Goal: Transaction & Acquisition: Purchase product/service

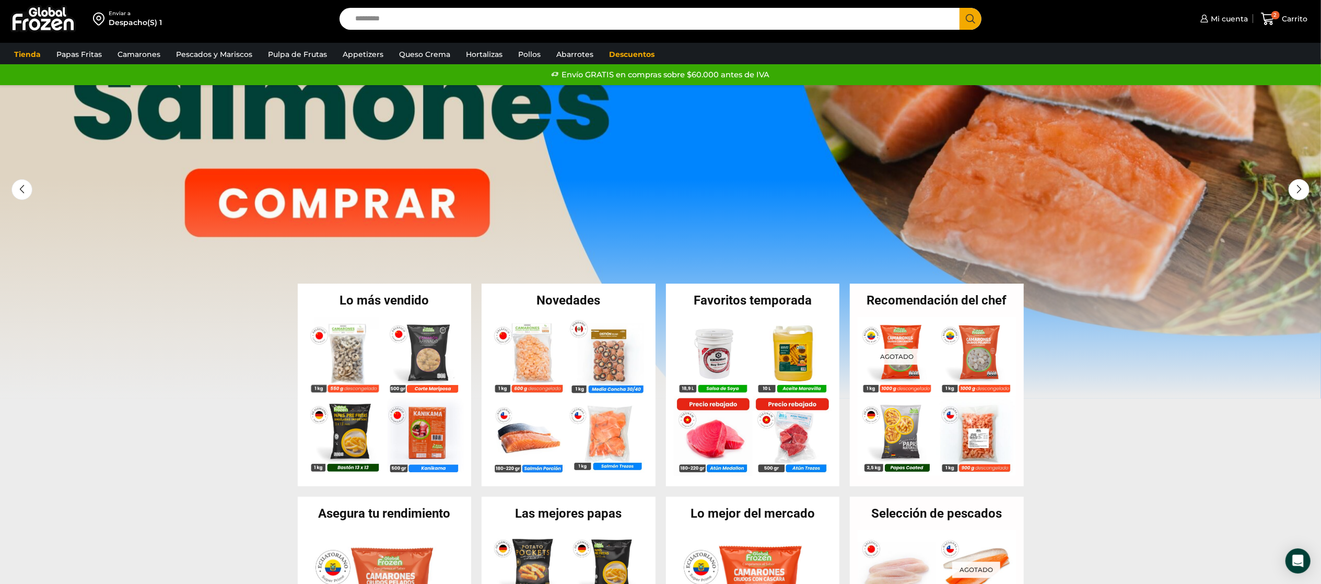
click at [479, 18] on input "Search input" at bounding box center [652, 19] width 605 height 22
type input "******"
click at [960, 8] on button "Search" at bounding box center [971, 19] width 22 height 22
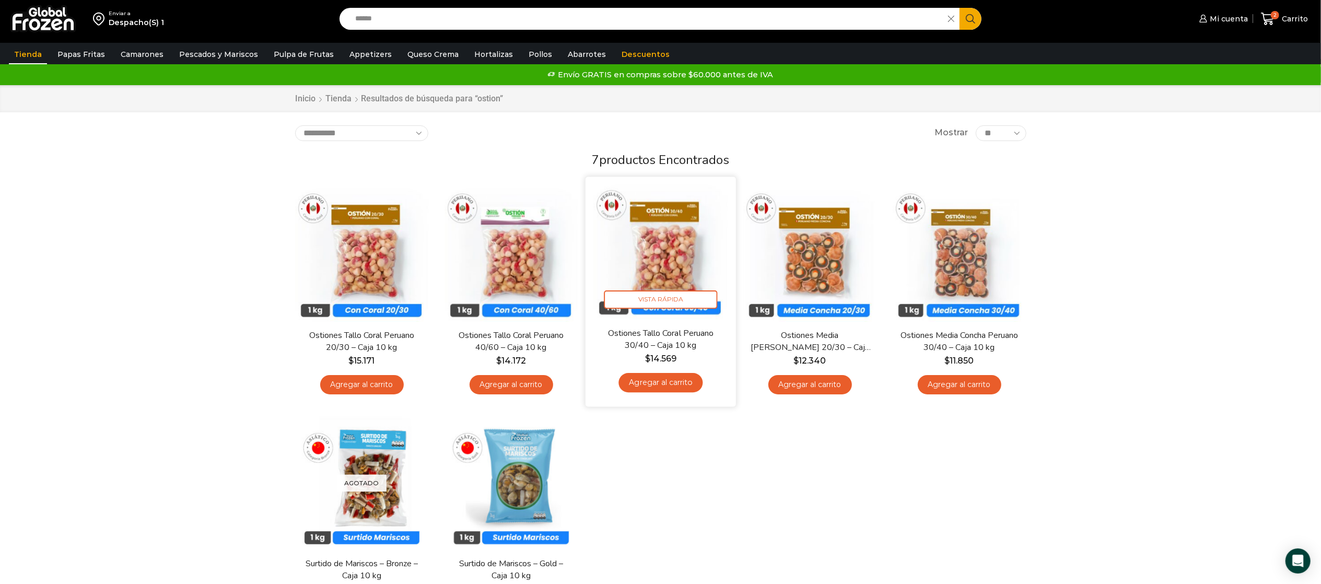
click at [640, 385] on link "Agregar al carrito" at bounding box center [660, 382] width 84 height 19
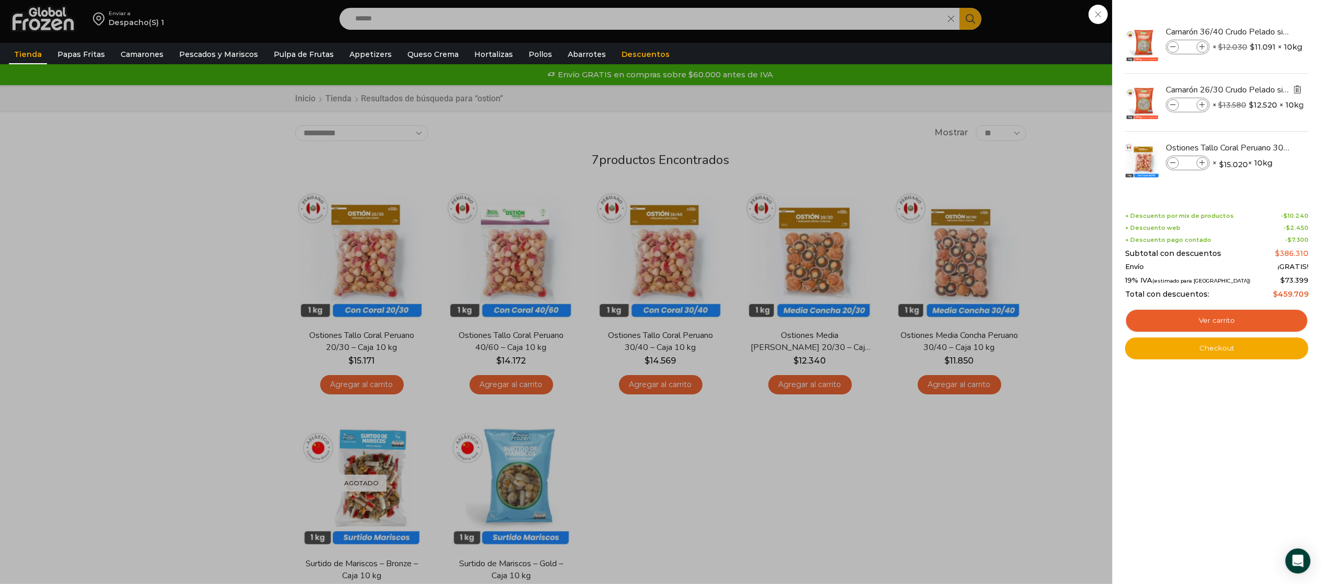
click at [1300, 85] on img "Eliminar Camarón 26/30 Crudo Pelado sin Vena - Super Prime - Caja 10 kg del car…" at bounding box center [1297, 89] width 9 height 9
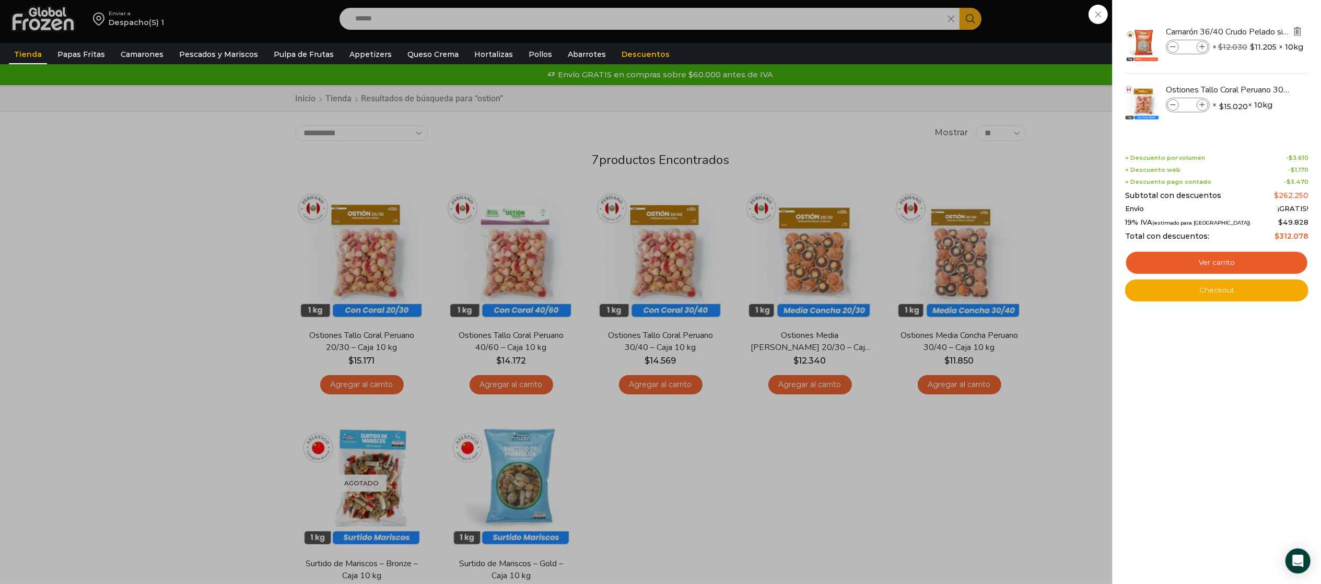
click at [1297, 29] on img "Eliminar Camarón 36/40 Crudo Pelado sin Vena - Super Prime - Caja 10 kg del car…" at bounding box center [1297, 31] width 9 height 9
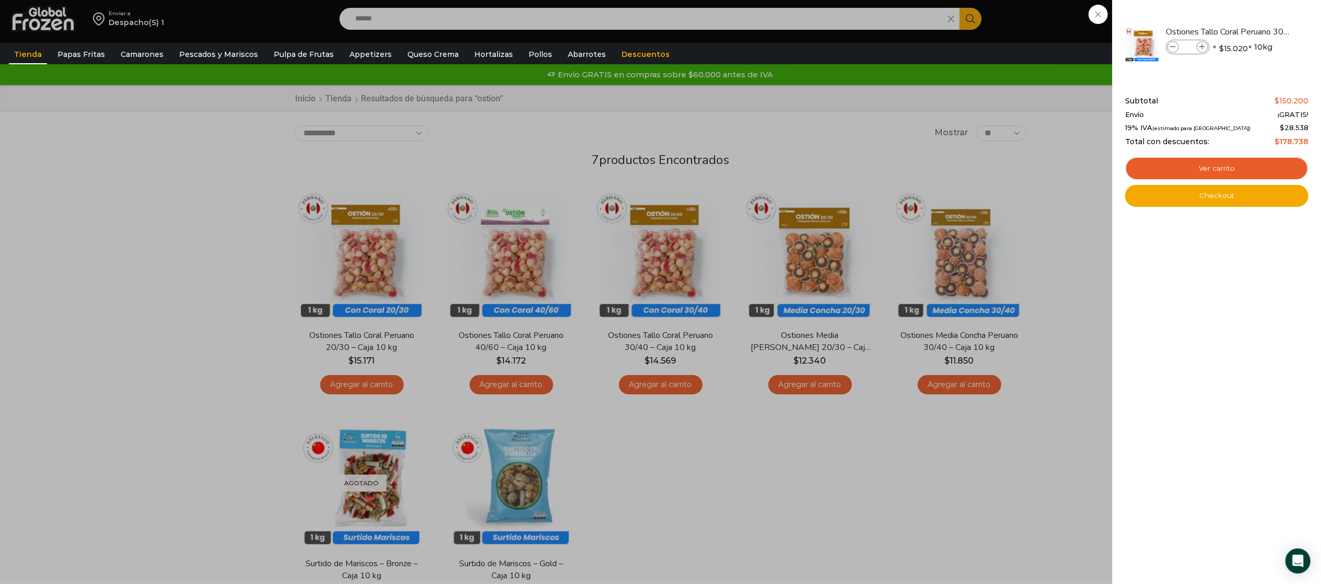
click at [1258, 16] on div "1 [GEOGRAPHIC_DATA] 1 1 Shopping Cart *" at bounding box center [1284, 19] width 52 height 25
